Goal: Task Accomplishment & Management: Manage account settings

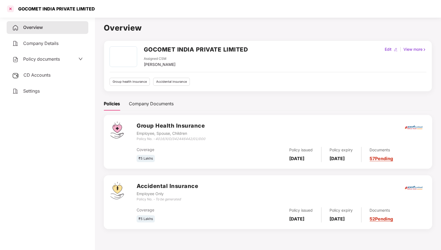
click at [10, 10] on div at bounding box center [10, 8] width 9 height 9
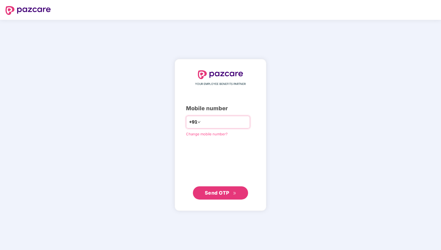
click at [237, 123] on input "number" at bounding box center [224, 122] width 45 height 9
type input "**********"
click at [221, 191] on span "Send OTP" at bounding box center [217, 193] width 25 height 6
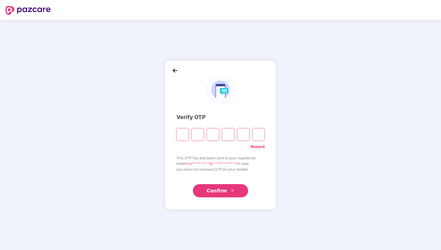
paste input "*"
type input "*"
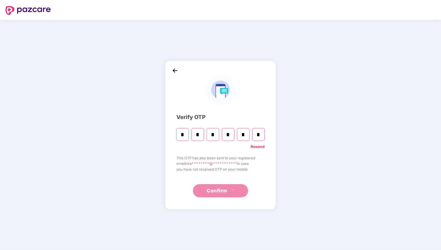
type input "*"
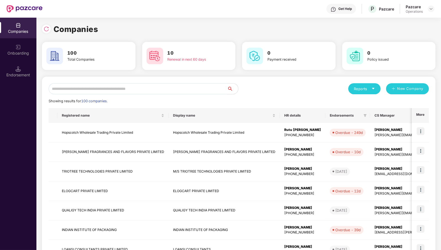
click at [188, 90] on input "text" at bounding box center [138, 88] width 179 height 11
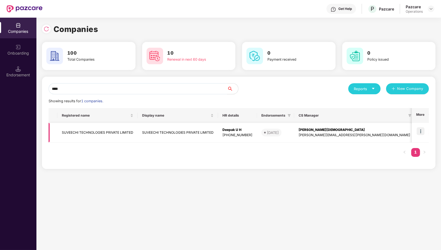
type input "****"
click at [423, 133] on img at bounding box center [421, 132] width 8 height 8
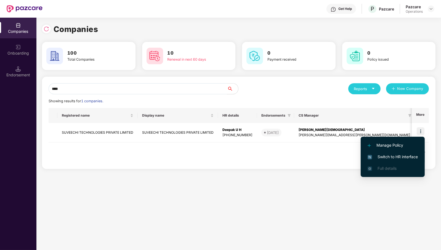
click at [411, 157] on span "Switch to HR interface" at bounding box center [393, 157] width 50 height 6
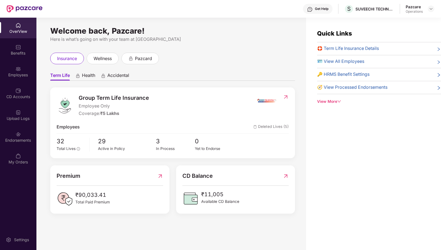
click at [15, 138] on div "Endorsements" at bounding box center [18, 141] width 36 height 6
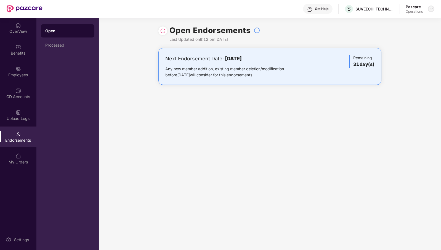
click at [431, 9] on img at bounding box center [431, 9] width 4 height 4
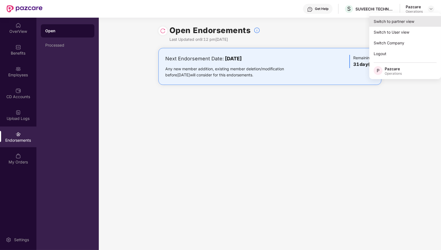
click at [417, 18] on div "Switch to partner view" at bounding box center [405, 21] width 72 height 11
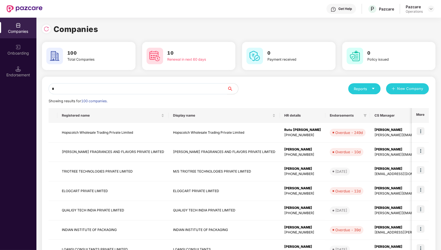
click at [164, 90] on input "*" at bounding box center [138, 88] width 179 height 11
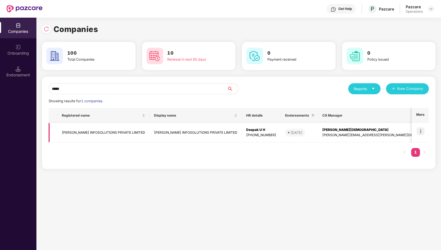
type input "*****"
click at [423, 131] on img at bounding box center [421, 132] width 8 height 8
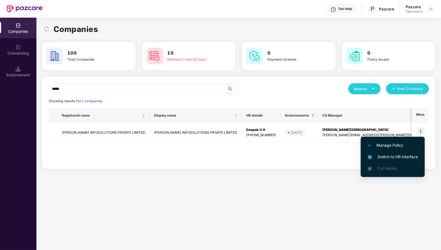
click at [407, 156] on span "Switch to HR interface" at bounding box center [393, 157] width 50 height 6
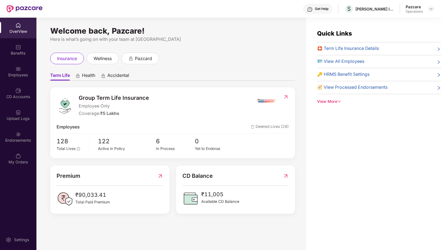
click at [19, 139] on div "Endorsements" at bounding box center [18, 141] width 36 height 6
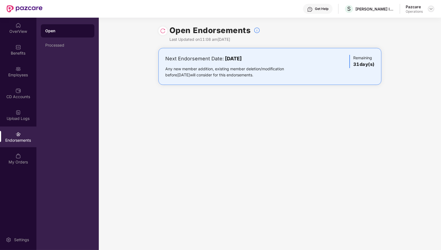
click at [429, 10] on div at bounding box center [431, 9] width 7 height 7
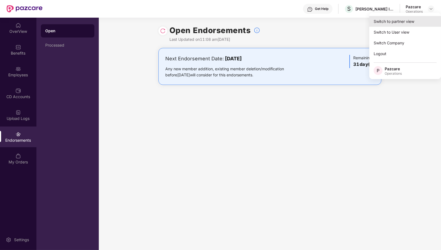
click at [403, 22] on div "Switch to partner view" at bounding box center [405, 21] width 72 height 11
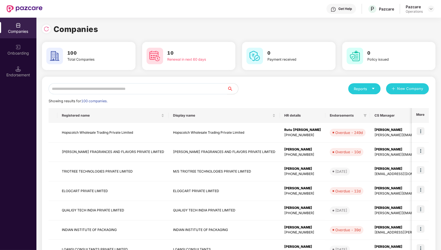
click at [182, 91] on input "text" at bounding box center [138, 88] width 179 height 11
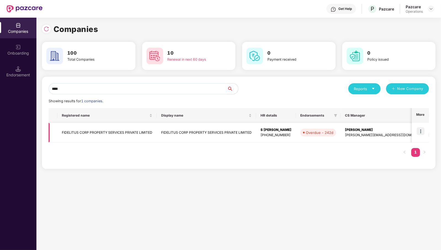
type input "****"
click at [422, 131] on img at bounding box center [421, 132] width 8 height 8
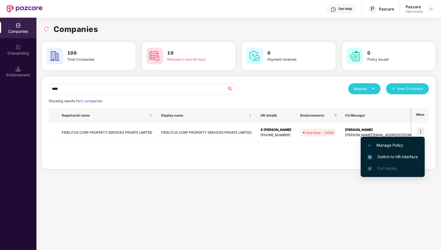
click at [396, 155] on span "Switch to HR interface" at bounding box center [393, 157] width 50 height 6
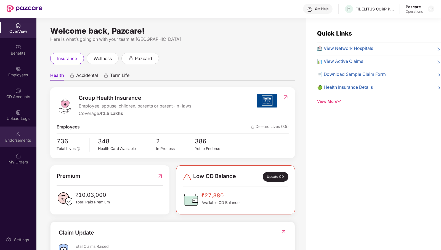
click at [22, 137] on div "Endorsements" at bounding box center [18, 137] width 36 height 21
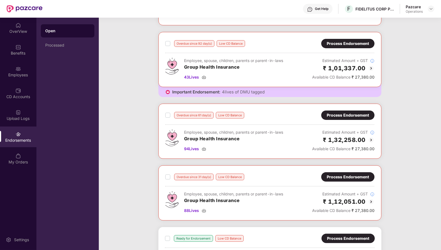
scroll to position [415, 0]
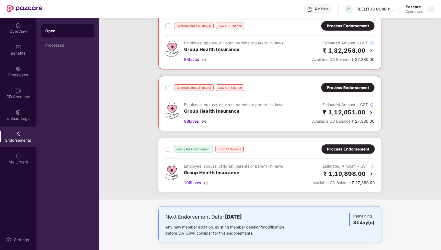
click at [431, 9] on img at bounding box center [431, 9] width 4 height 4
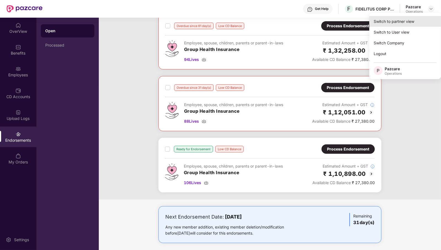
click at [424, 22] on div "Switch to partner view" at bounding box center [405, 21] width 72 height 11
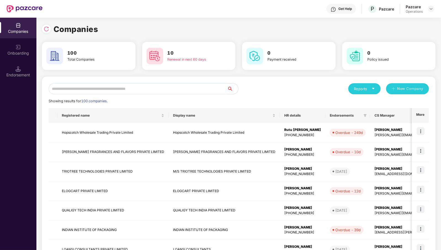
click at [197, 90] on input "text" at bounding box center [138, 88] width 179 height 11
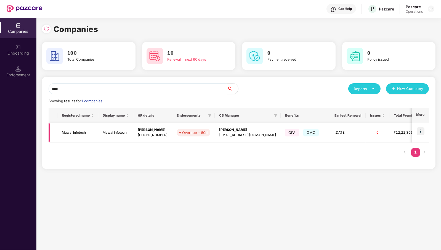
type input "****"
click at [423, 130] on img at bounding box center [421, 132] width 8 height 8
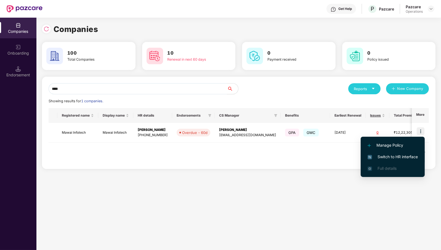
click at [414, 155] on span "Switch to HR interface" at bounding box center [393, 157] width 50 height 6
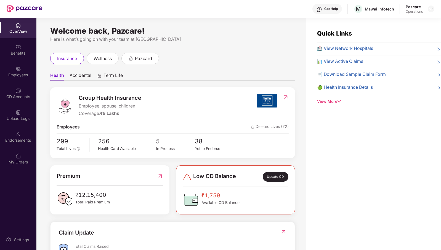
click at [19, 140] on div "Endorsements" at bounding box center [18, 141] width 36 height 6
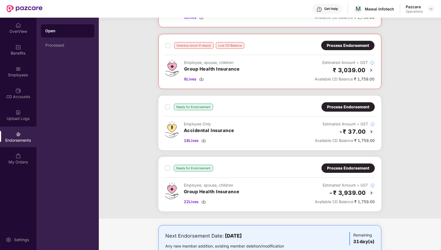
scroll to position [220, 0]
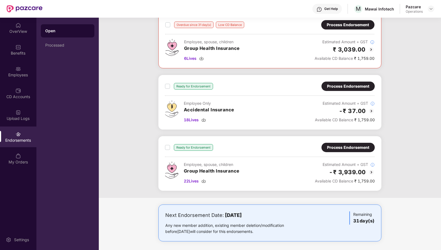
click at [346, 145] on div "Process Endorsement" at bounding box center [348, 148] width 42 height 6
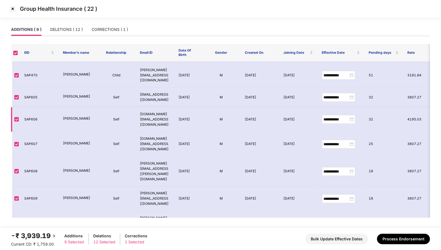
scroll to position [0, 0]
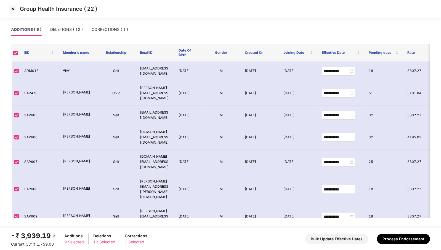
click at [13, 9] on img at bounding box center [12, 8] width 9 height 9
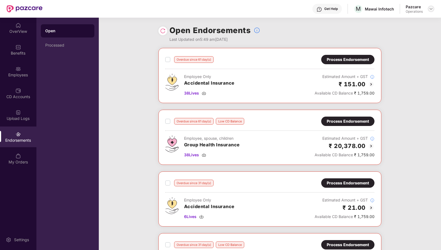
click at [430, 10] on img at bounding box center [431, 9] width 4 height 4
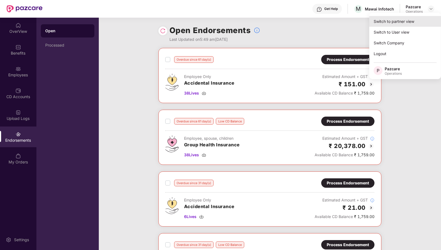
click at [409, 20] on div "Switch to partner view" at bounding box center [405, 21] width 72 height 11
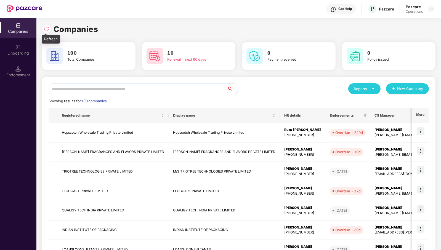
click at [45, 28] on img at bounding box center [47, 29] width 6 height 6
click at [171, 87] on input "text" at bounding box center [138, 88] width 179 height 11
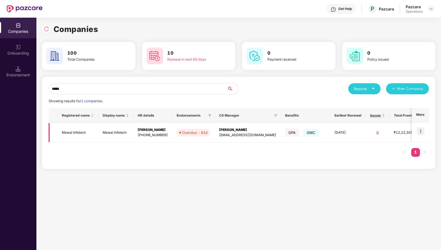
type input "*****"
click at [422, 131] on img at bounding box center [421, 132] width 8 height 8
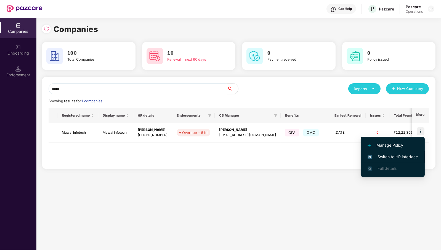
click at [403, 155] on span "Switch to HR interface" at bounding box center [393, 157] width 50 height 6
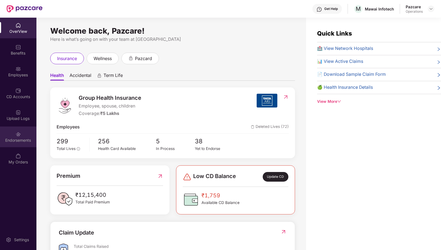
click at [21, 138] on div "Endorsements" at bounding box center [18, 141] width 36 height 6
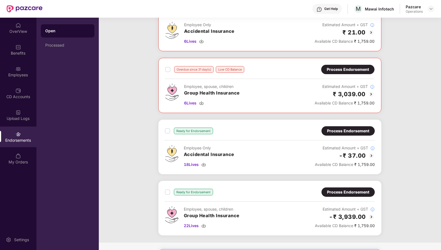
scroll to position [220, 0]
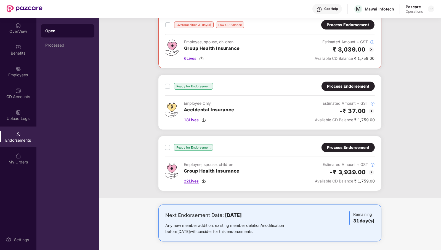
click at [194, 179] on span "22 Lives" at bounding box center [191, 181] width 15 height 6
click at [191, 179] on span "22 Lives" at bounding box center [191, 181] width 15 height 6
click at [27, 68] on div "Employees" at bounding box center [18, 71] width 36 height 21
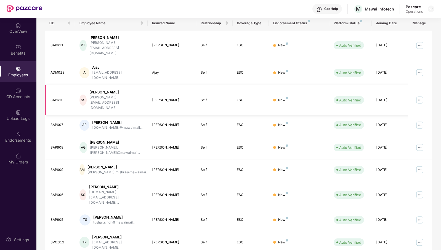
scroll to position [0, 0]
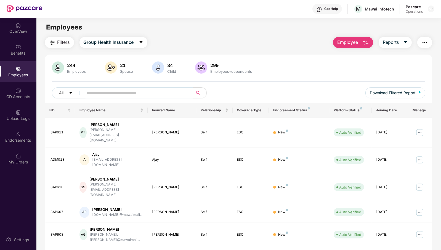
click at [133, 94] on input "text" at bounding box center [136, 93] width 99 height 8
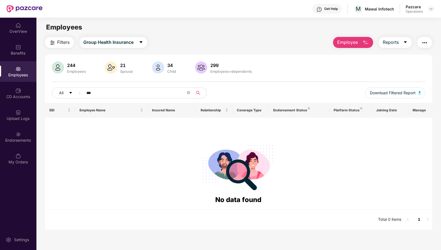
click at [87, 93] on input "***" at bounding box center [136, 93] width 99 height 8
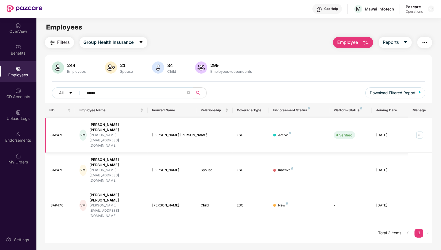
type input "******"
click at [420, 131] on img at bounding box center [419, 135] width 9 height 9
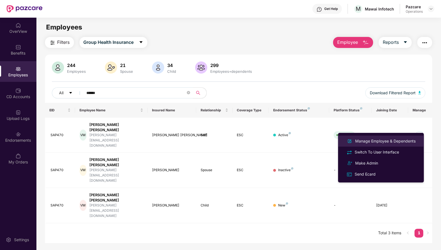
click at [391, 141] on div "Manage Employee & Dependents" at bounding box center [385, 141] width 63 height 6
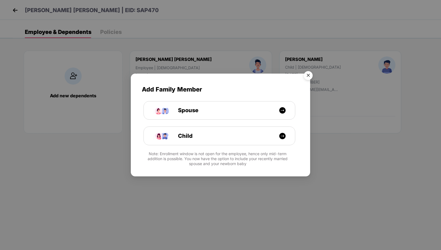
click at [309, 73] on img "Close" at bounding box center [308, 76] width 15 height 15
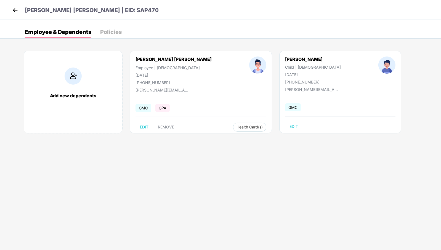
click at [110, 33] on div "Policies" at bounding box center [111, 32] width 22 height 6
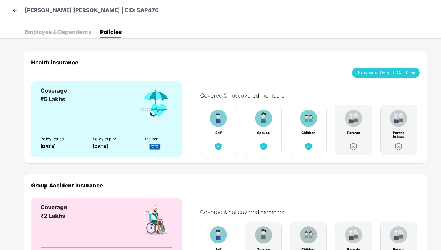
click at [14, 11] on img at bounding box center [15, 10] width 8 height 8
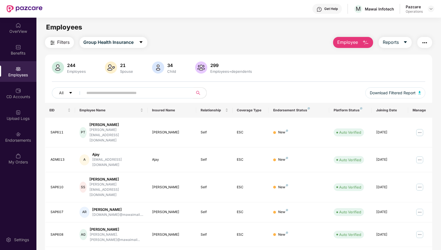
click at [126, 96] on input "text" at bounding box center [136, 93] width 99 height 8
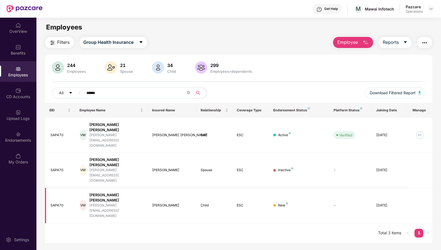
type input "******"
click at [20, 138] on div "Endorsements" at bounding box center [18, 141] width 36 height 6
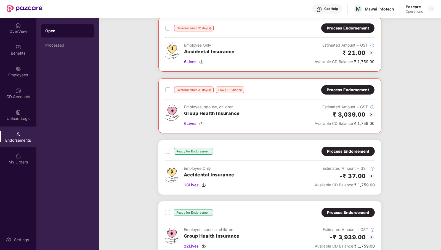
scroll to position [220, 0]
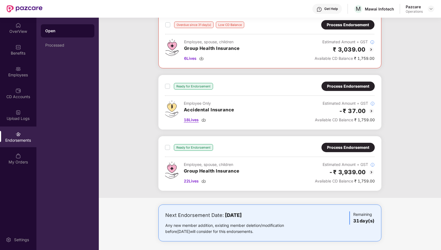
click at [192, 117] on span "18 Lives" at bounding box center [191, 120] width 15 height 6
